Goal: Check status: Check status

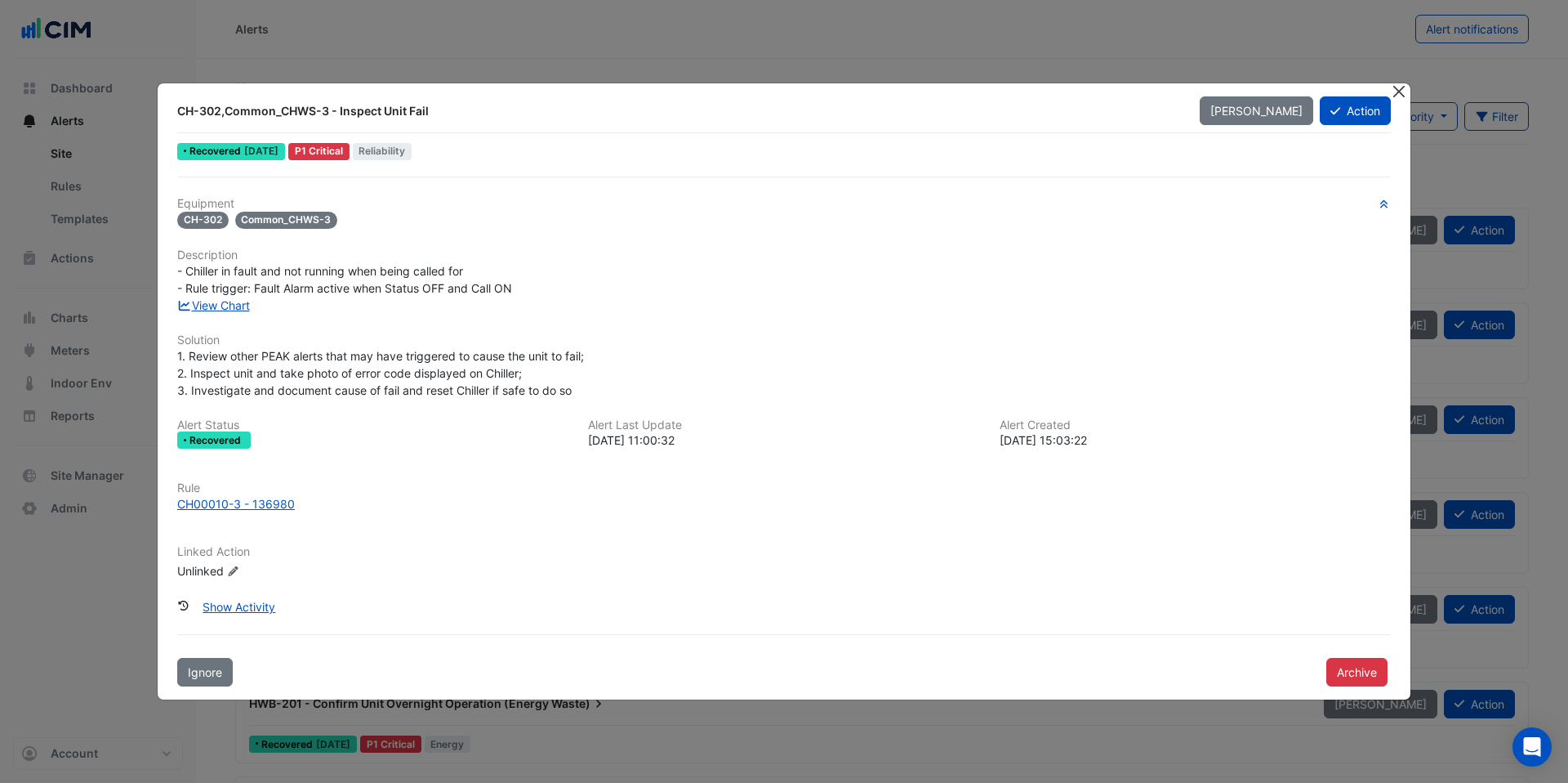
click at [1400, 98] on button "Close" at bounding box center [1399, 92] width 17 height 17
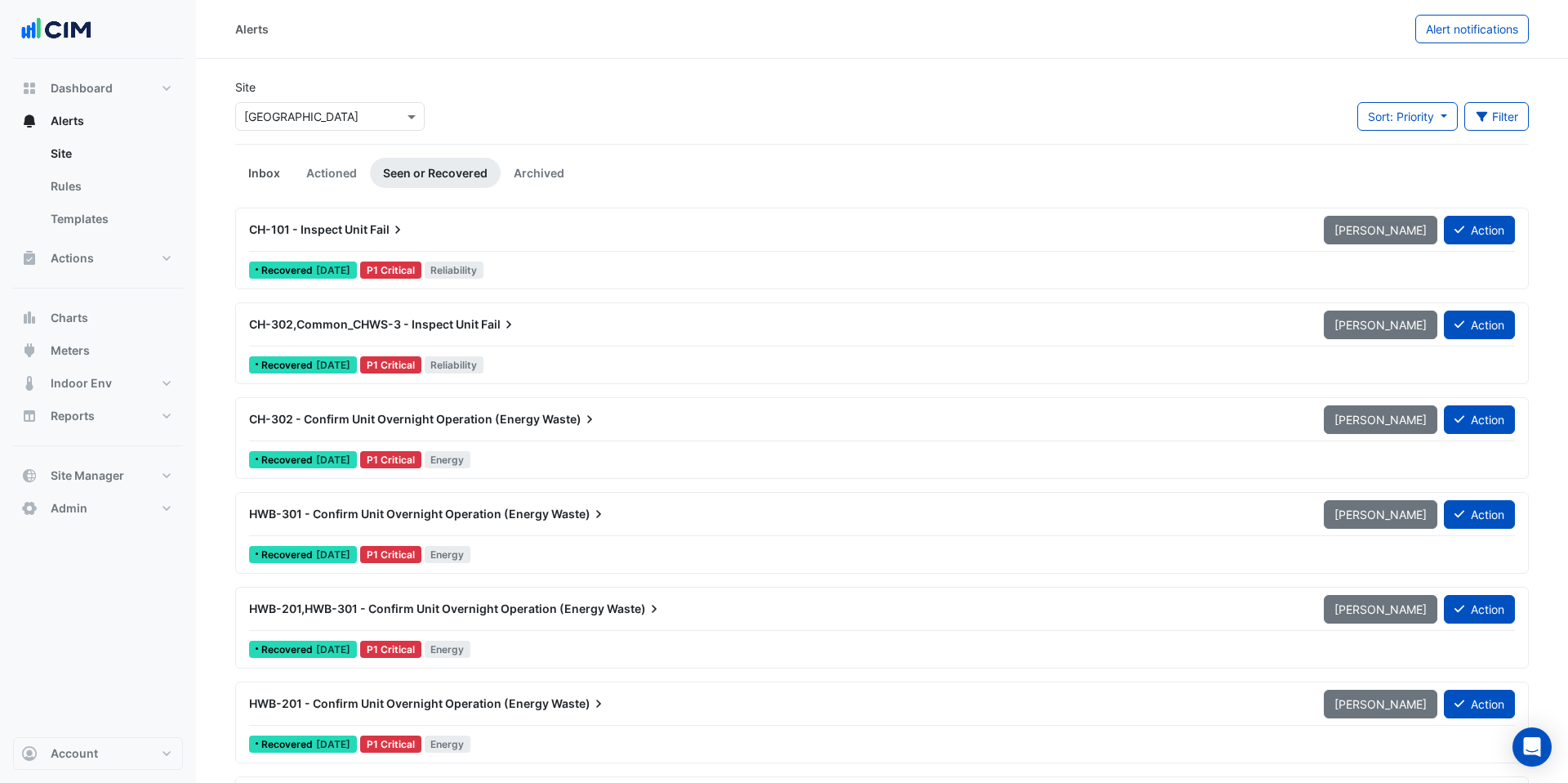
click at [271, 178] on link "Inbox" at bounding box center [264, 173] width 58 height 31
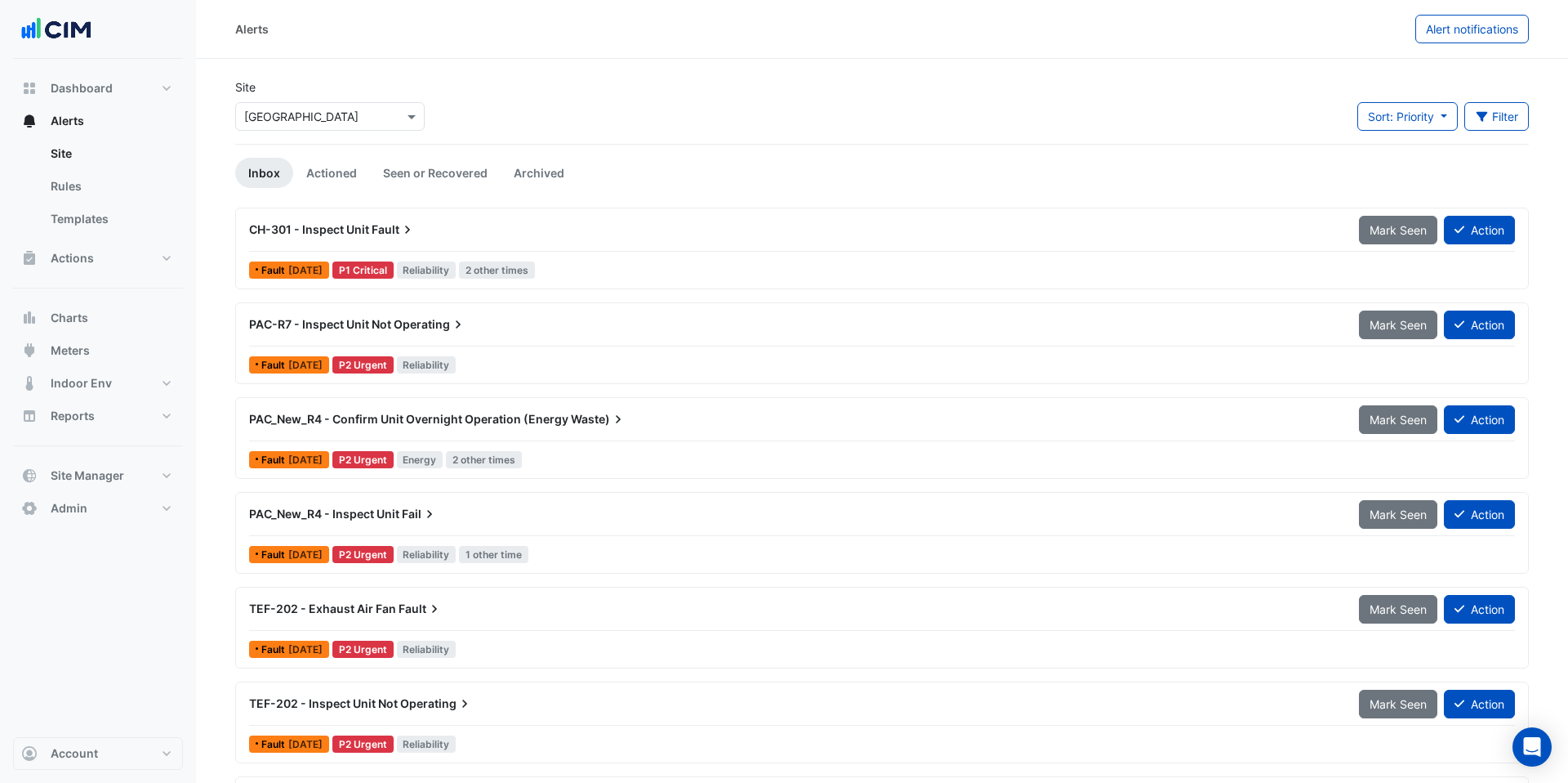
click at [499, 237] on div "CH-301 - Inspect Unit Fault" at bounding box center [794, 229] width 1110 height 30
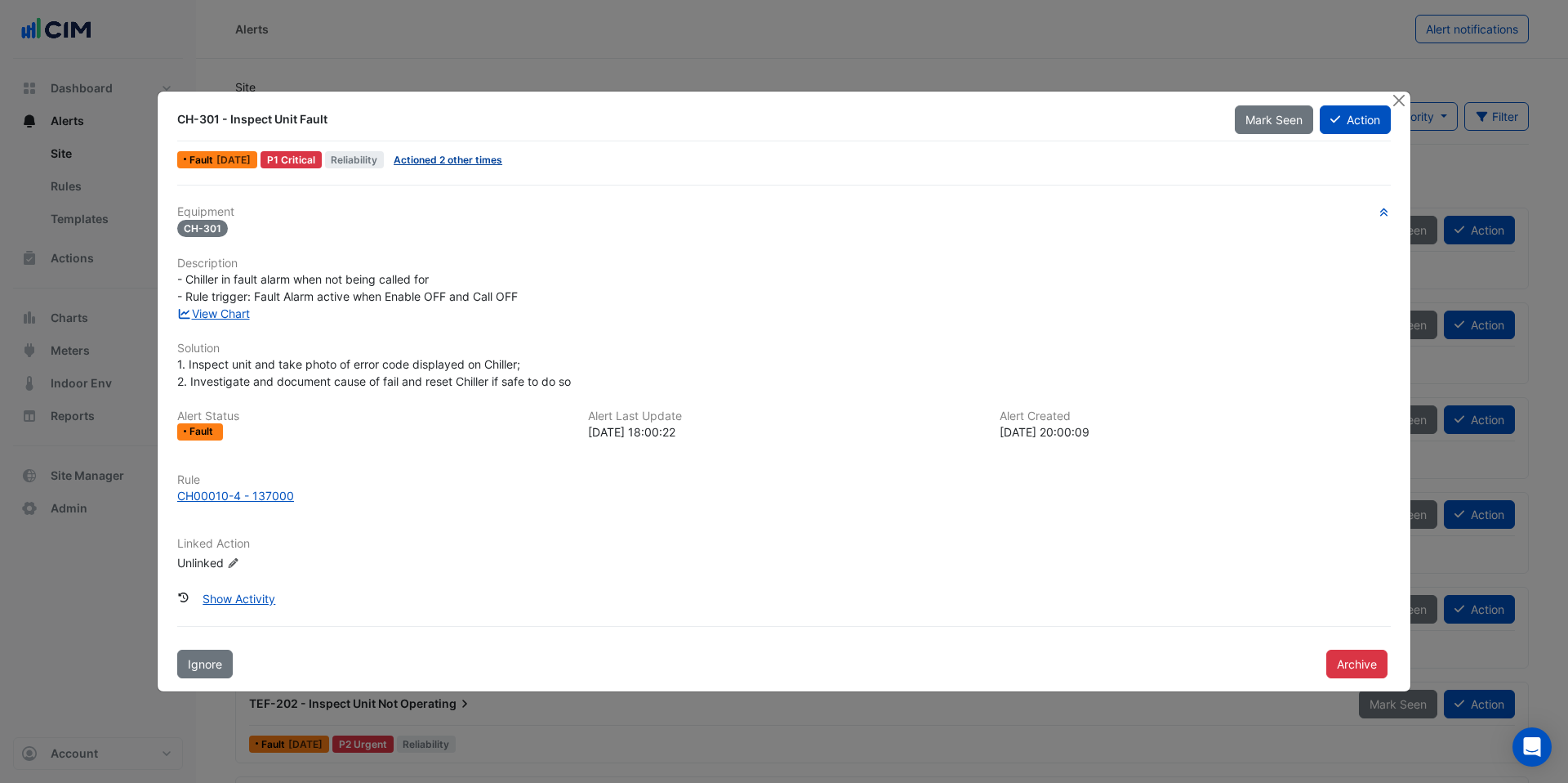
click at [476, 156] on link "Actioned 2 other times" at bounding box center [448, 159] width 109 height 12
